Goal: Information Seeking & Learning: Learn about a topic

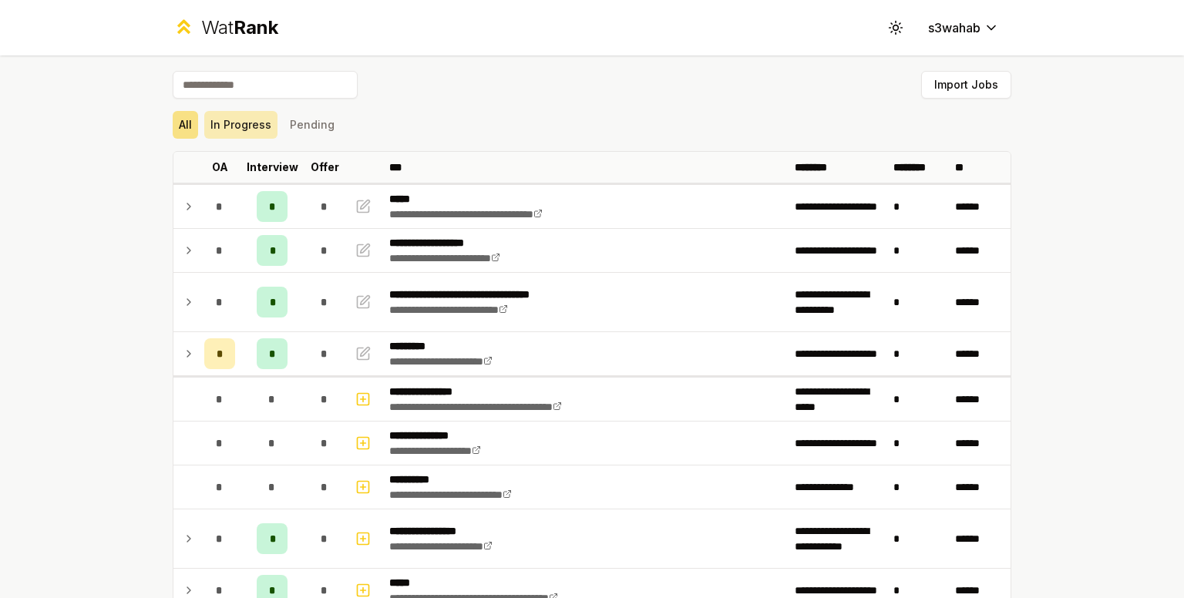
click at [253, 130] on button "In Progress" at bounding box center [240, 125] width 73 height 28
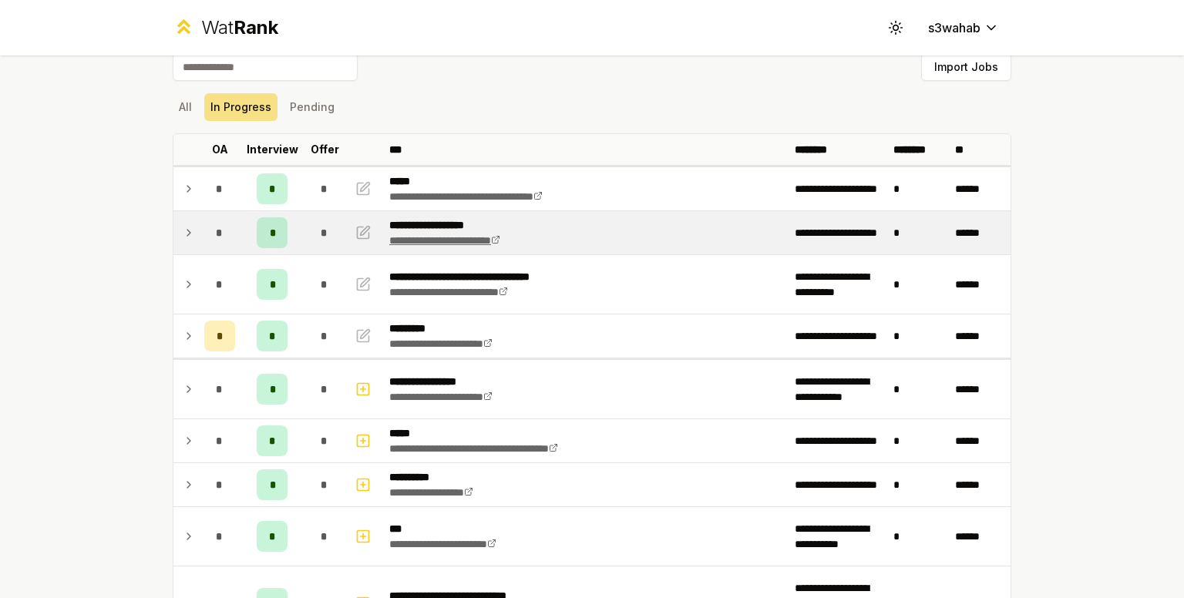
scroll to position [19, 0]
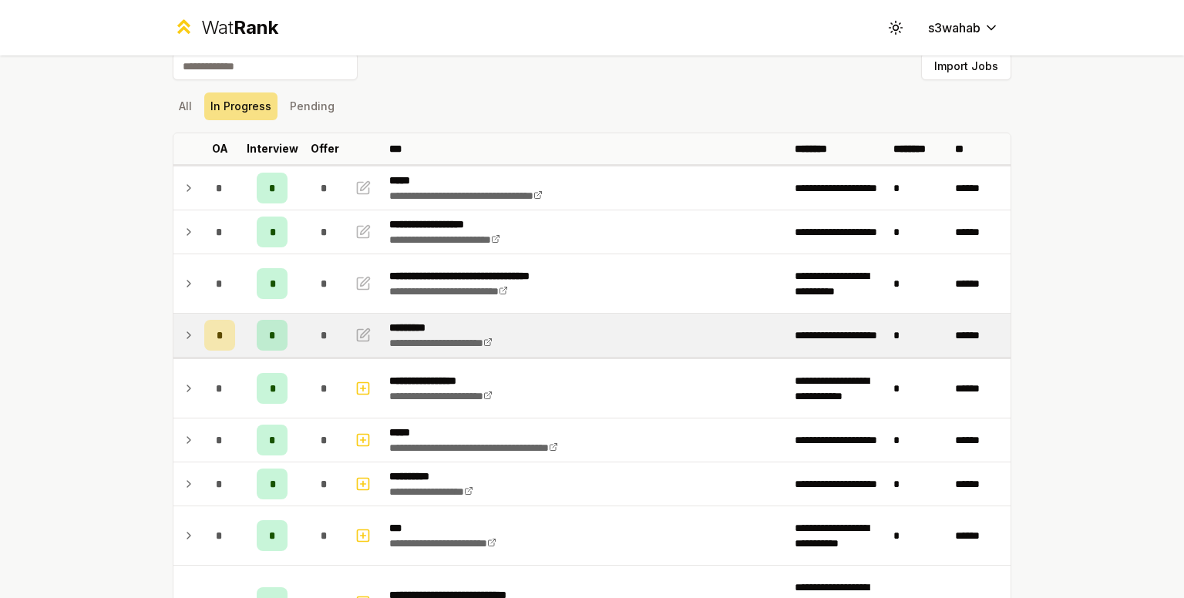
click at [183, 335] on icon at bounding box center [189, 335] width 12 height 19
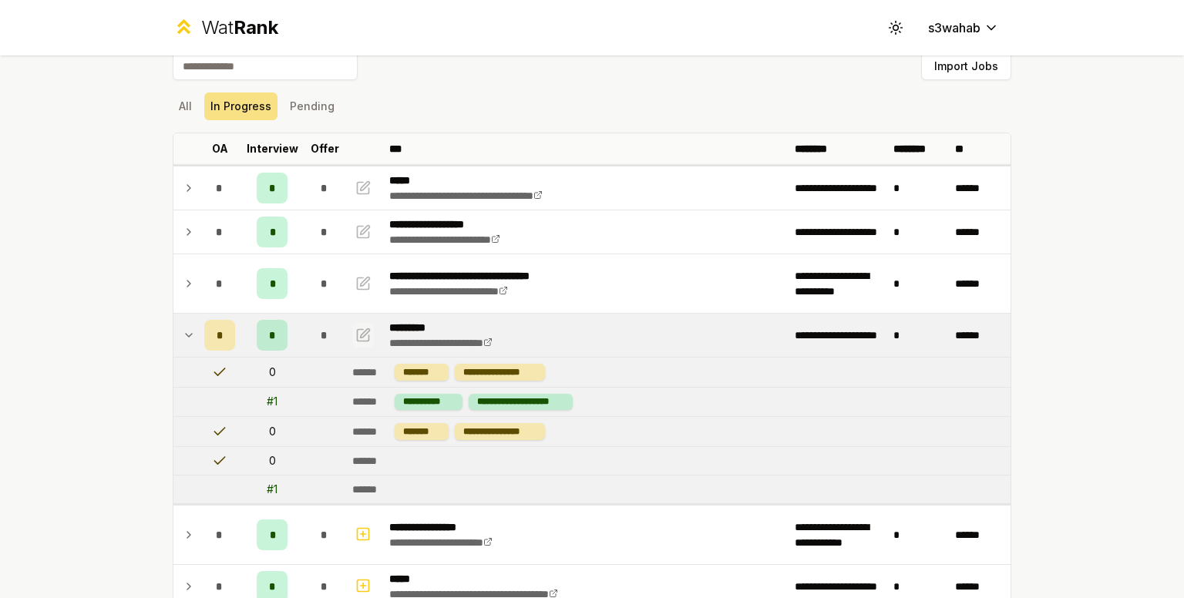
click at [355, 338] on icon "button" at bounding box center [362, 335] width 15 height 19
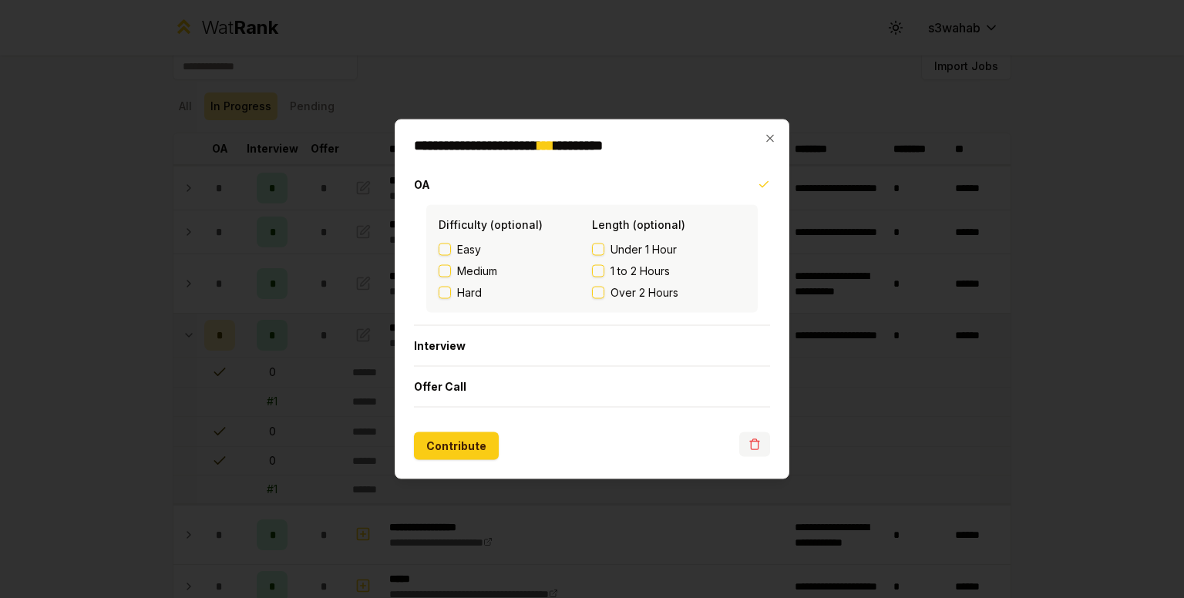
click at [753, 444] on icon "button" at bounding box center [755, 445] width 12 height 12
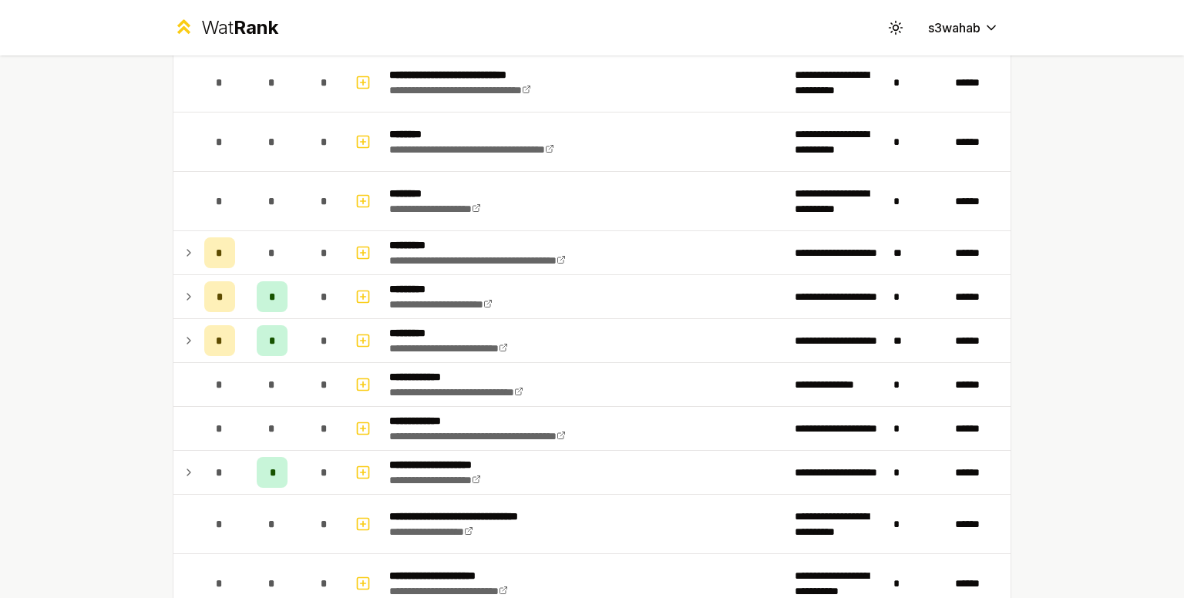
scroll to position [3771, 0]
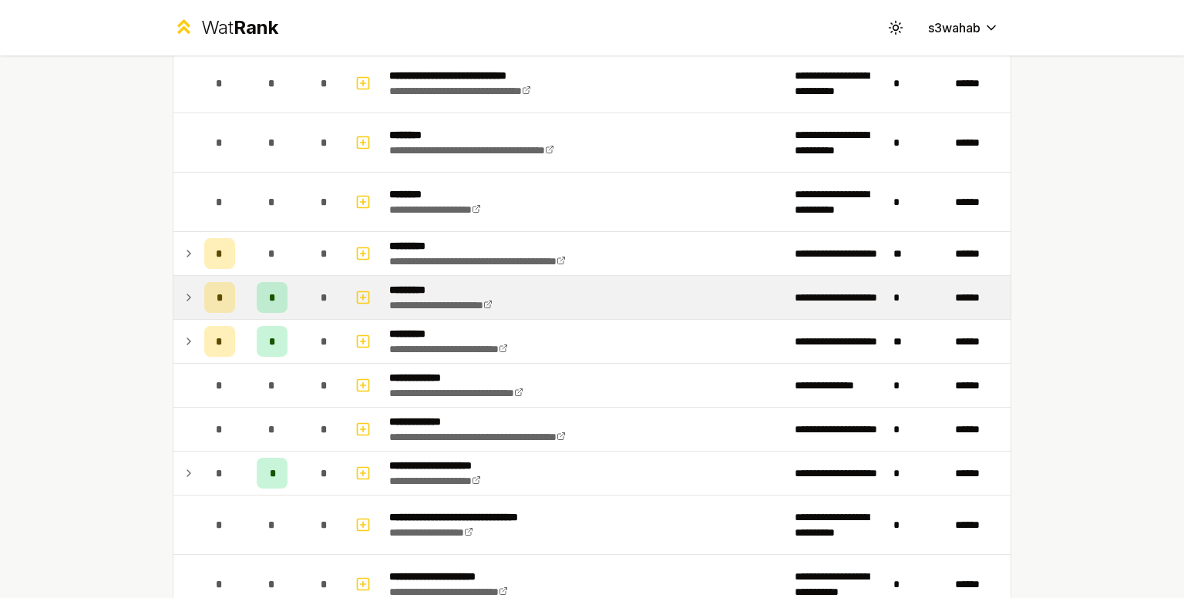
click at [181, 295] on td at bounding box center [185, 297] width 25 height 43
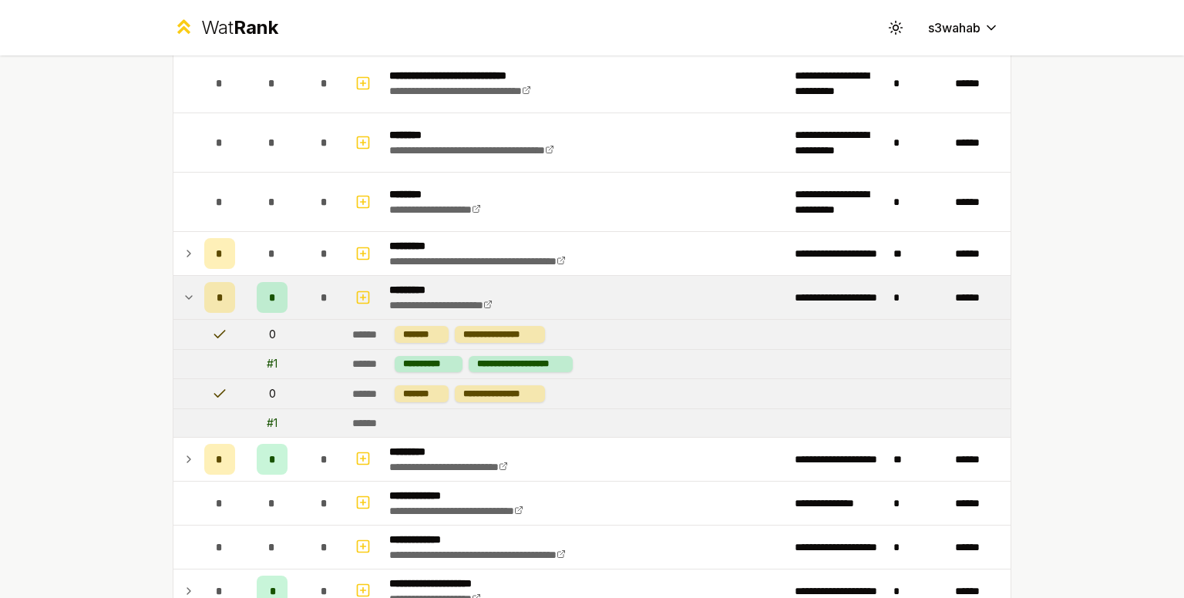
click at [190, 285] on td at bounding box center [185, 297] width 25 height 43
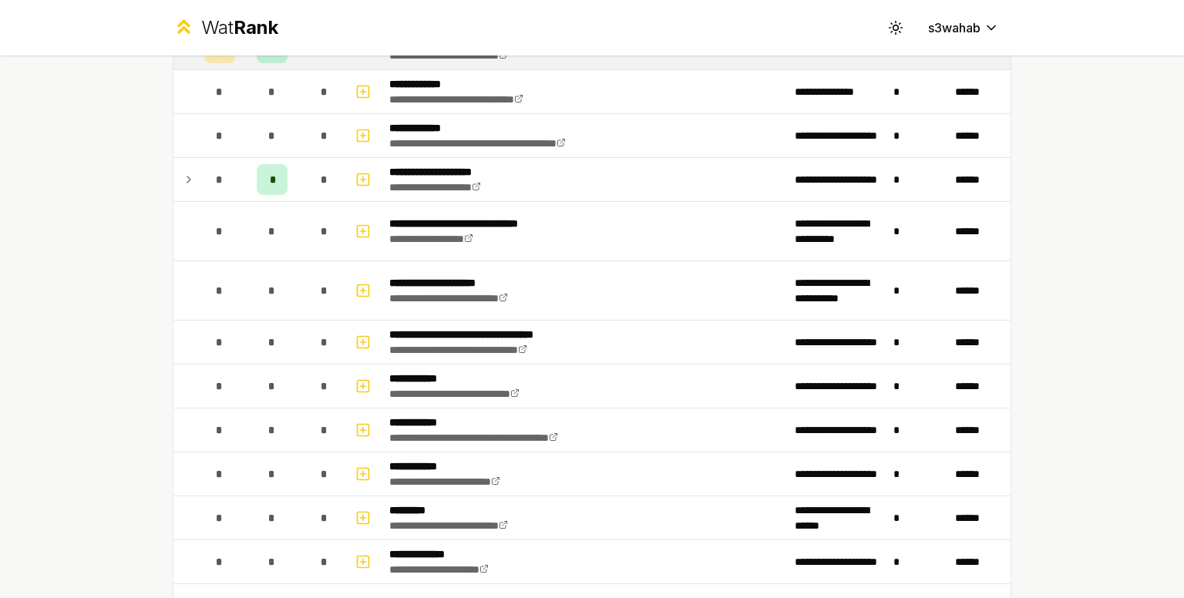
scroll to position [4066, 0]
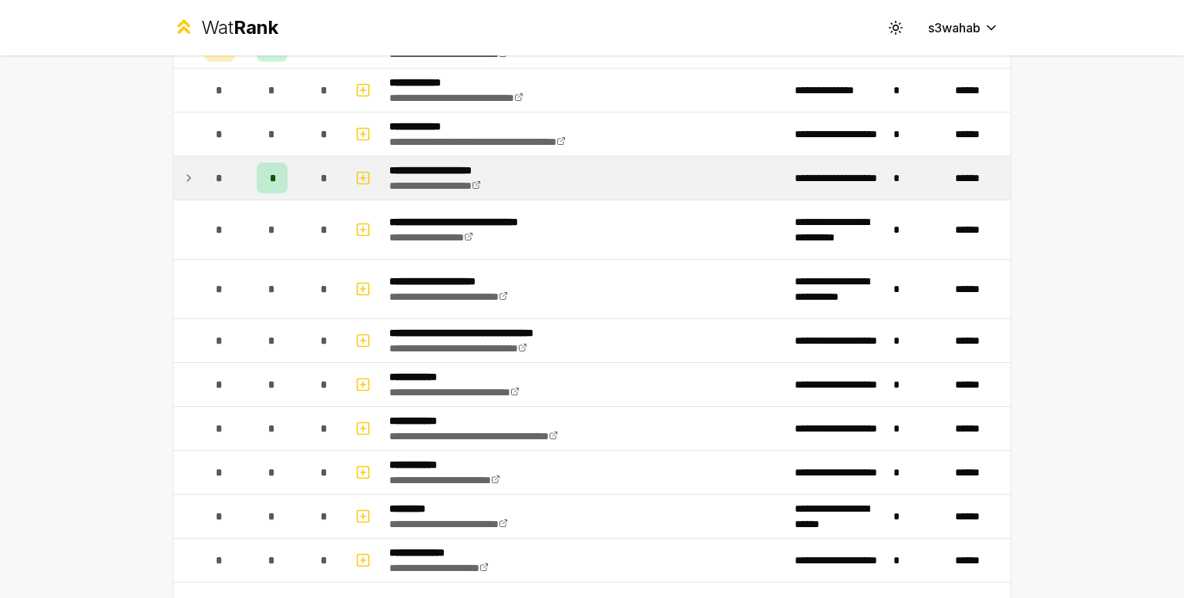
click at [288, 185] on td "*" at bounding box center [272, 178] width 62 height 43
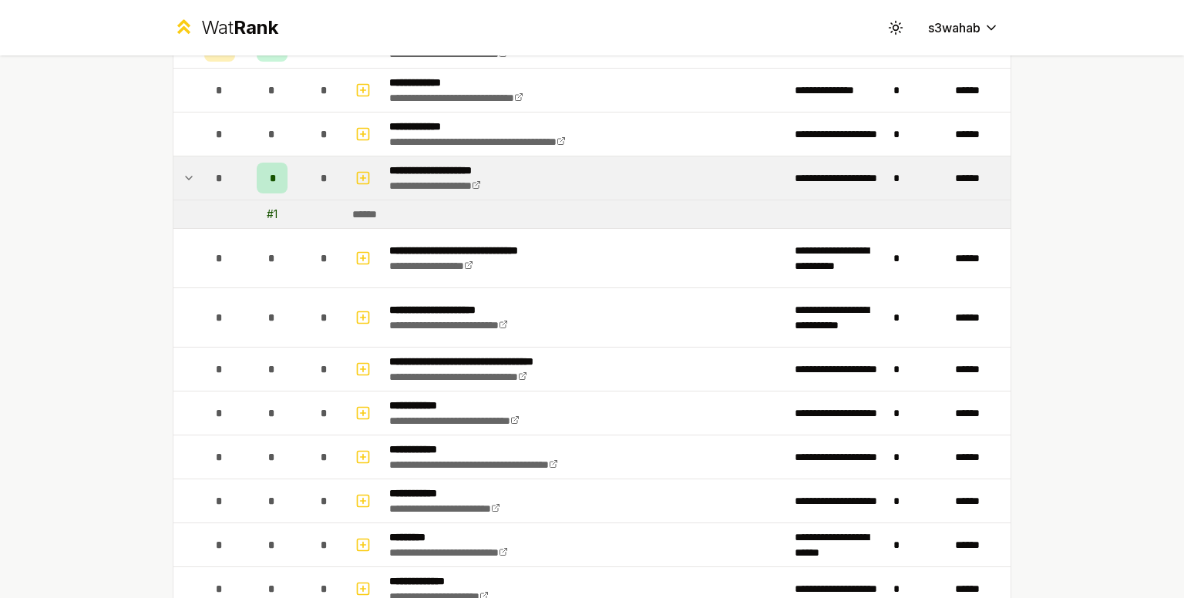
click at [288, 185] on td "*" at bounding box center [272, 178] width 62 height 43
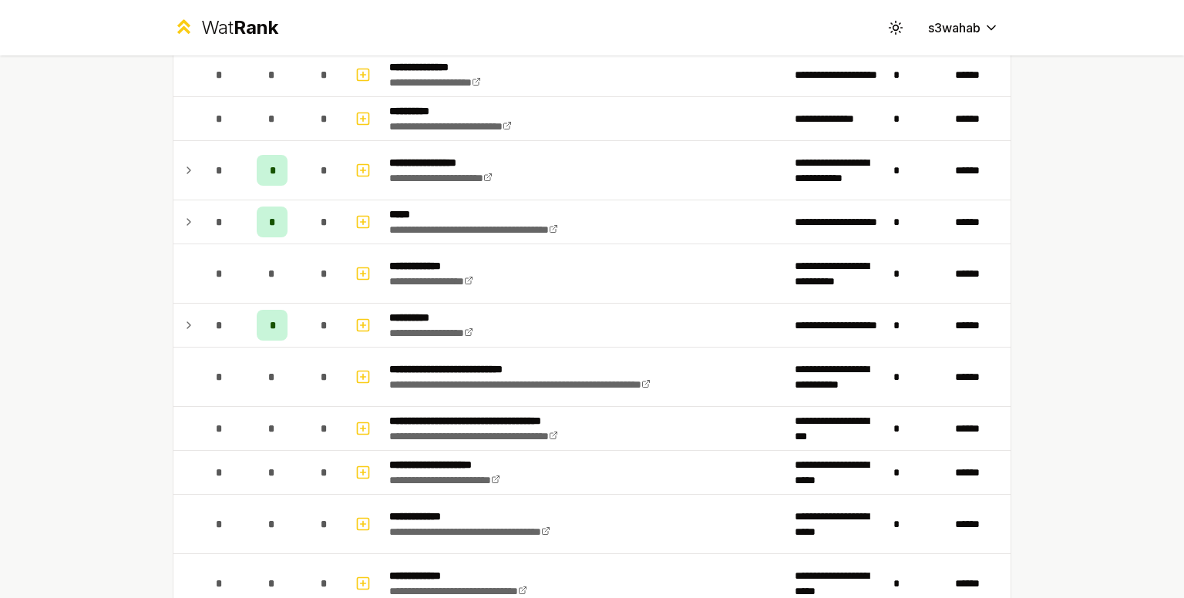
scroll to position [313, 0]
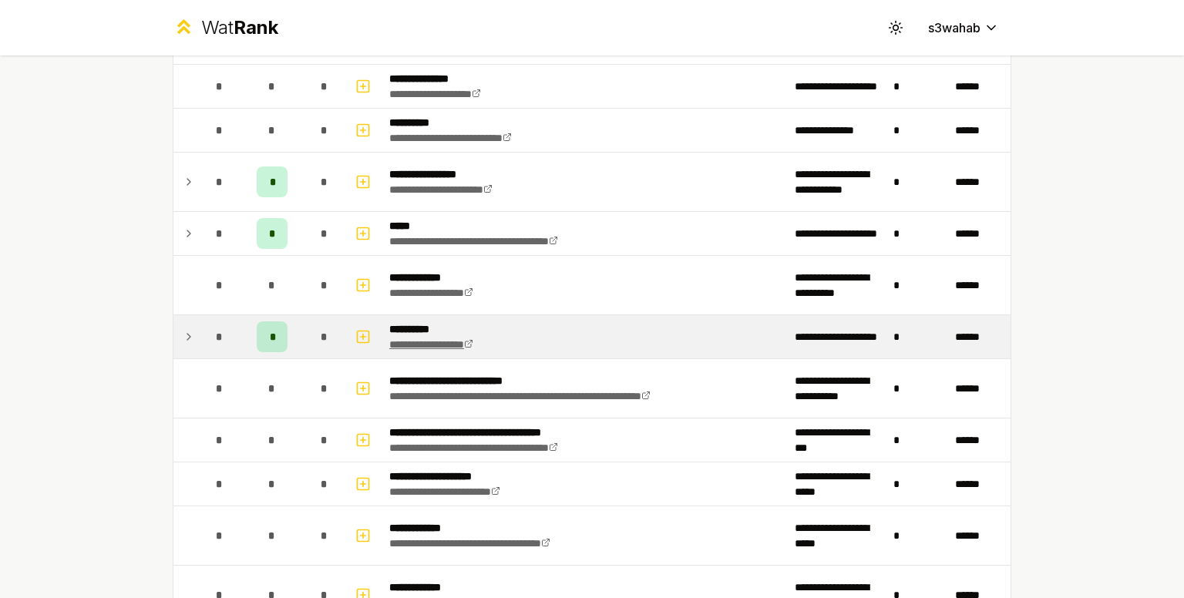
click at [420, 341] on link "**********" at bounding box center [431, 344] width 84 height 11
